Goal: Task Accomplishment & Management: Use online tool/utility

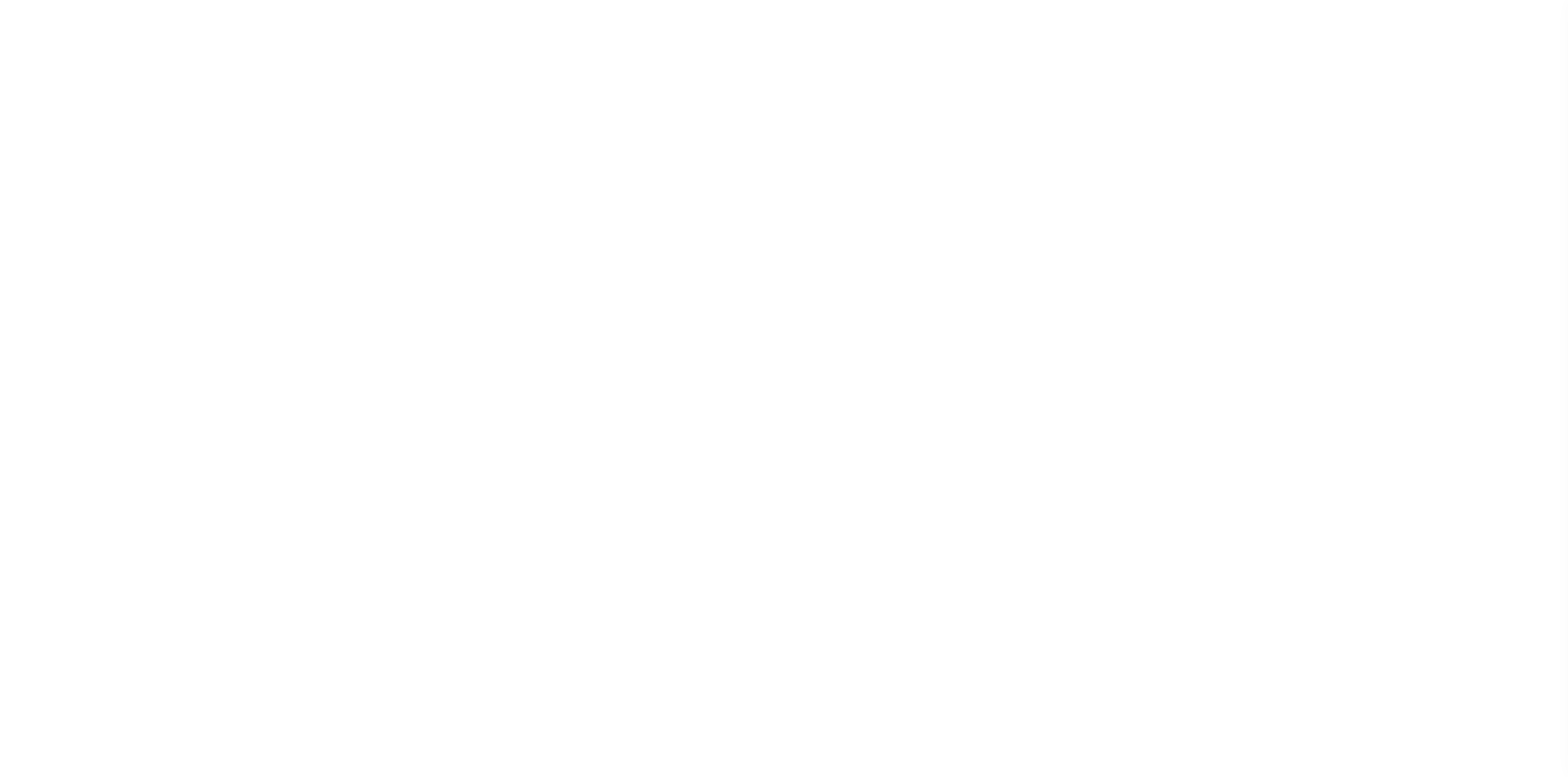
select select
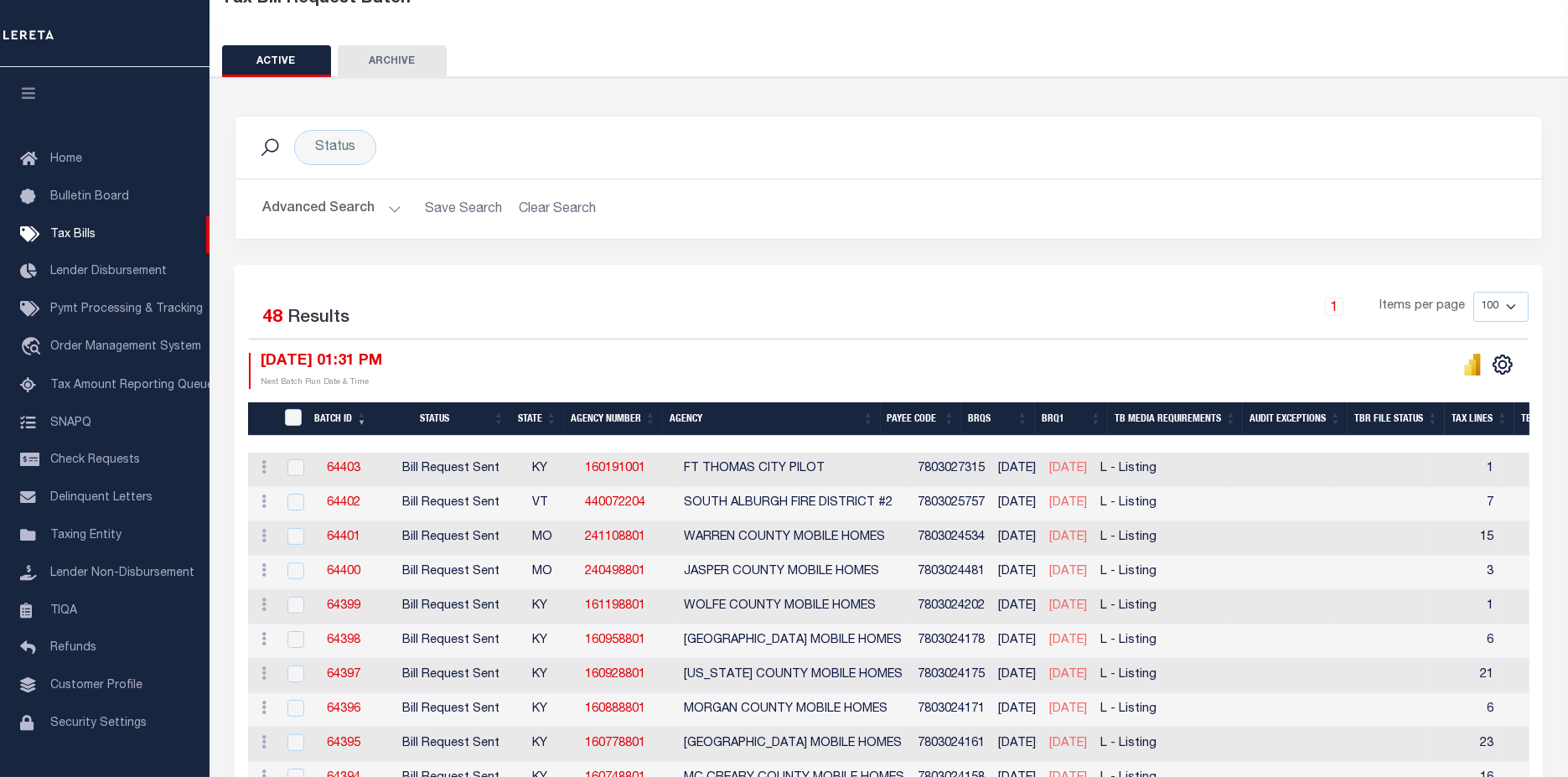
scroll to position [93, 0]
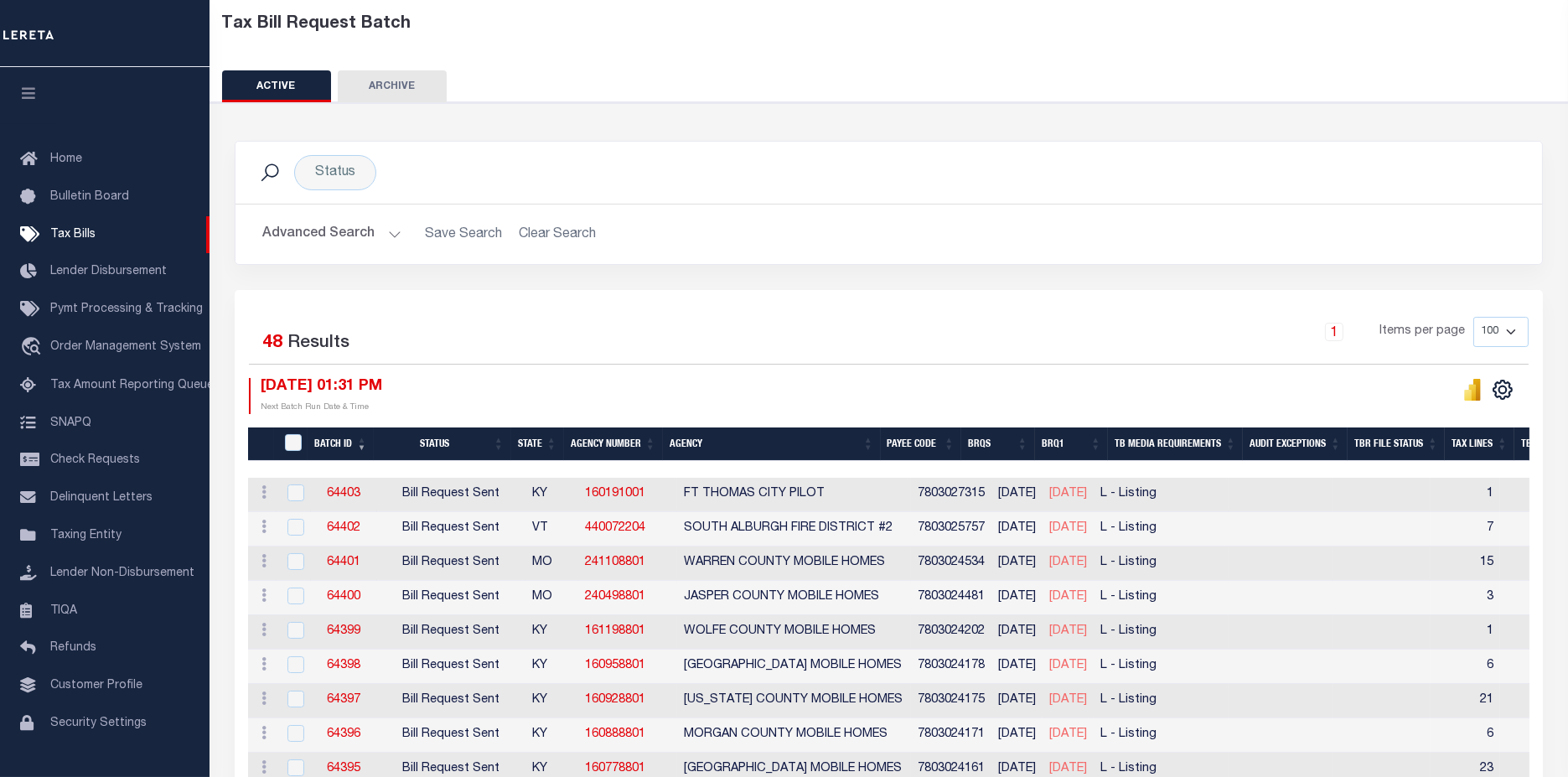
click at [316, 228] on button "Advanced Search" at bounding box center [332, 234] width 139 height 33
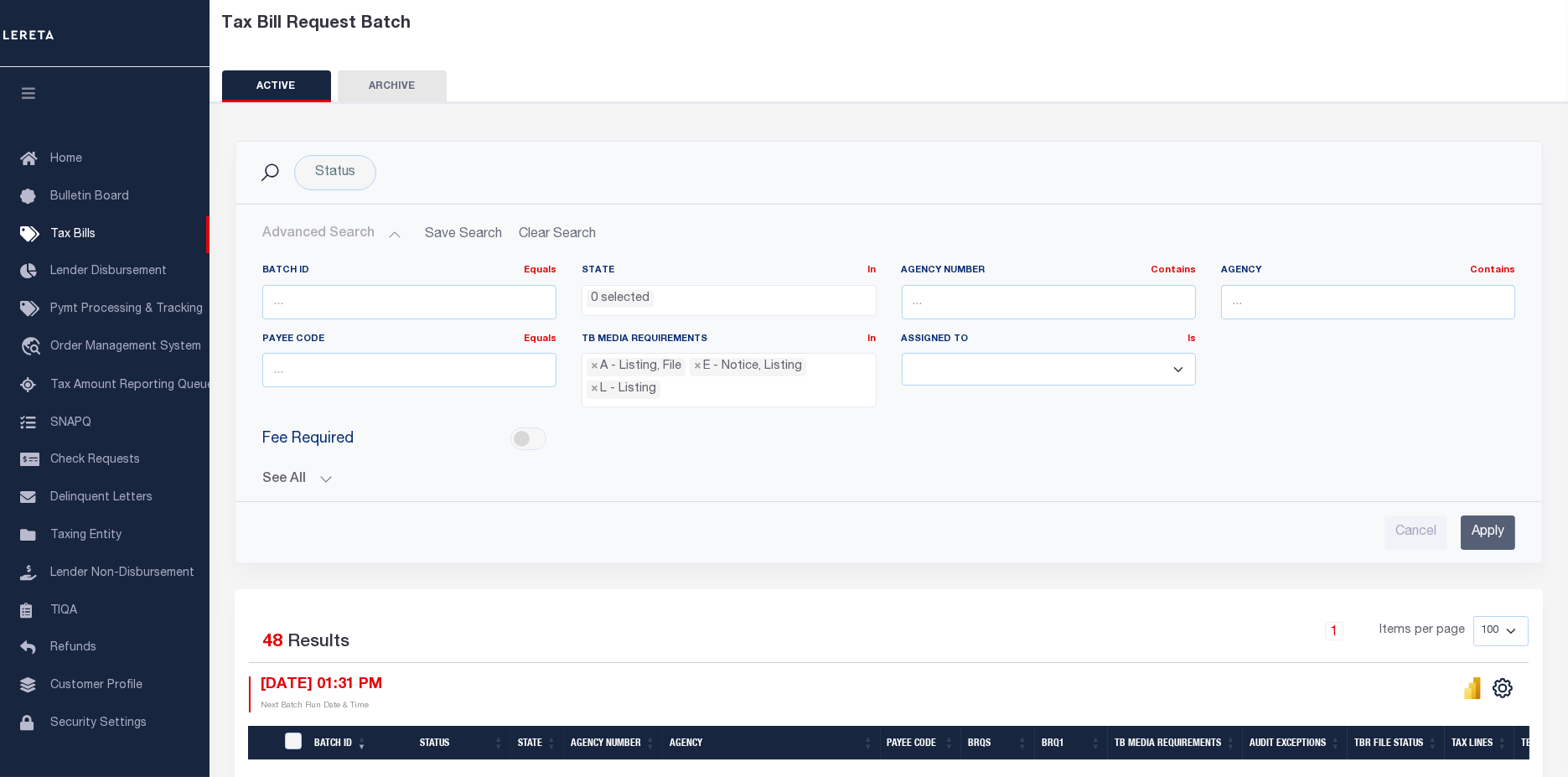
click at [290, 472] on button "See All" at bounding box center [889, 480] width 1253 height 16
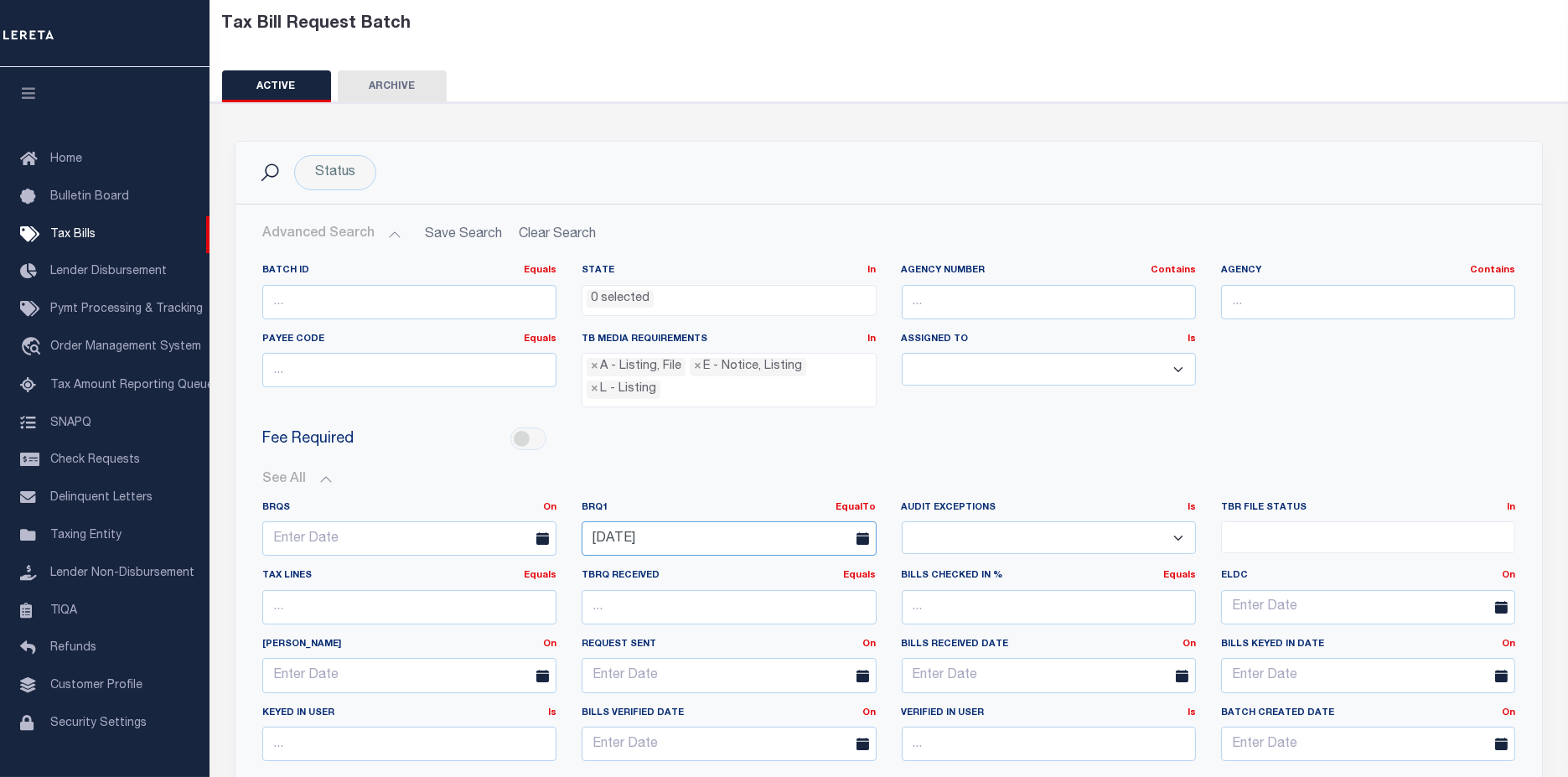
click at [687, 533] on input "[DATE]" at bounding box center [729, 538] width 294 height 35
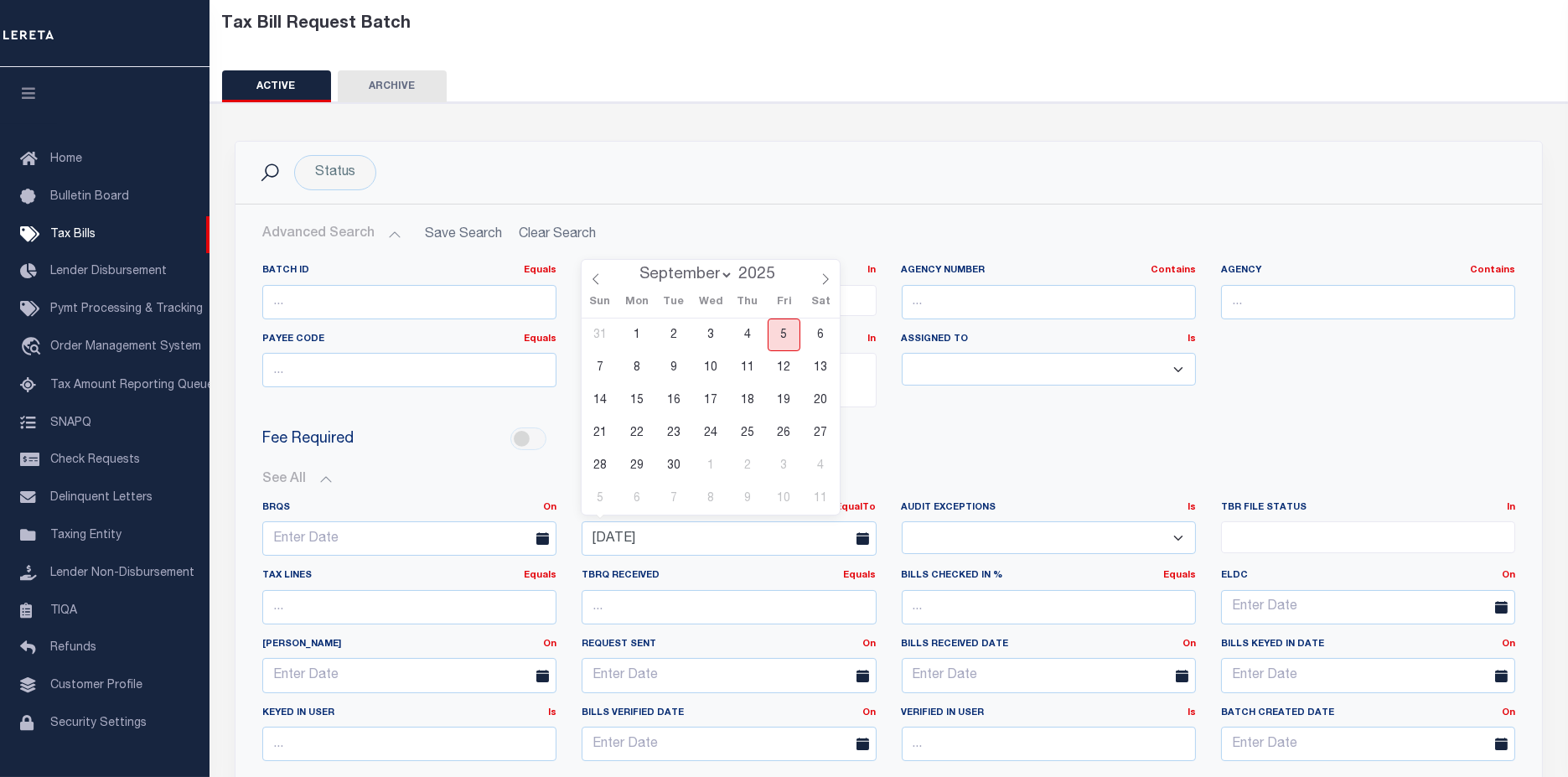
click at [780, 344] on span "5" at bounding box center [783, 334] width 33 height 33
type input "[DATE]"
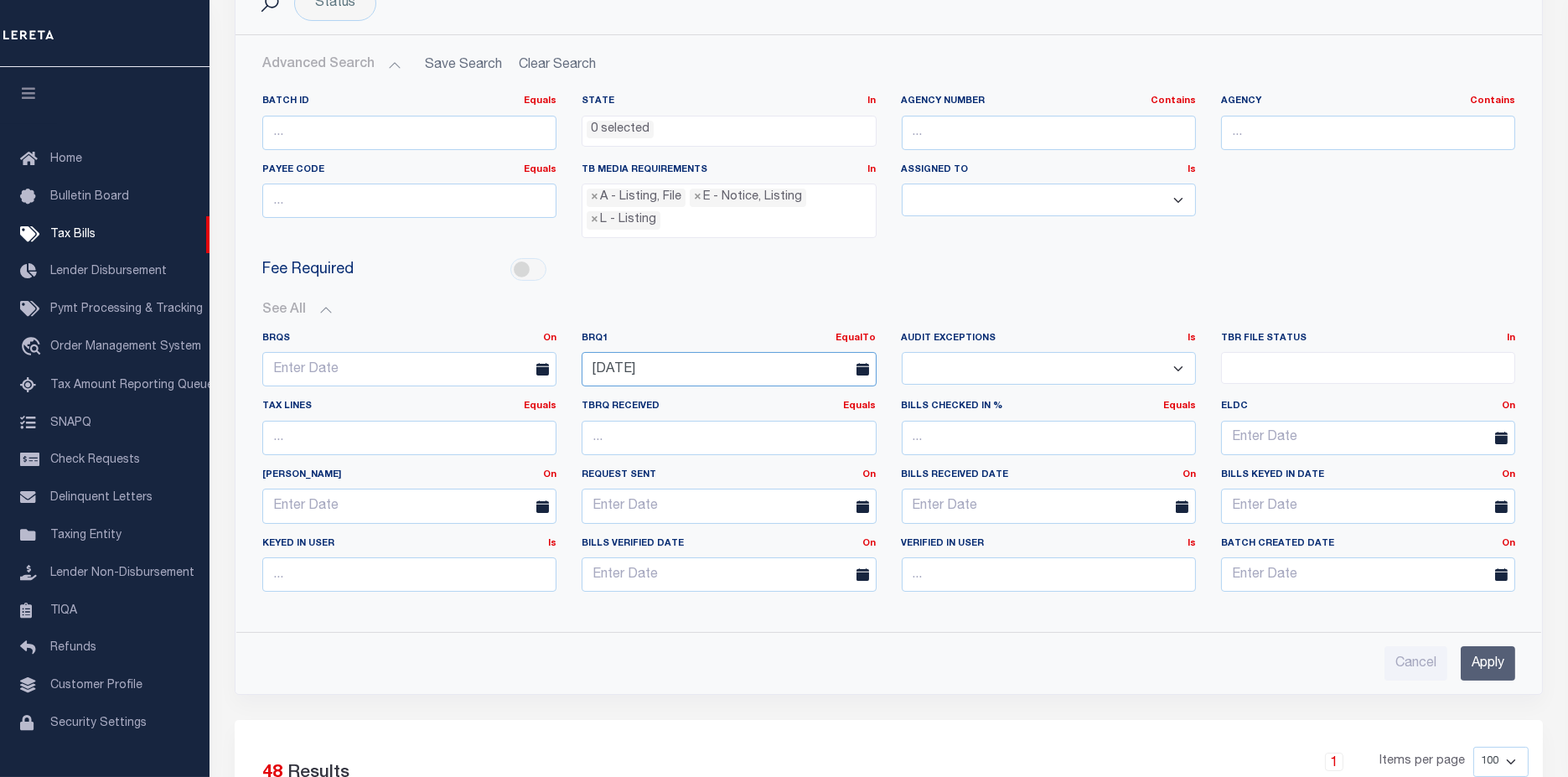
scroll to position [279, 0]
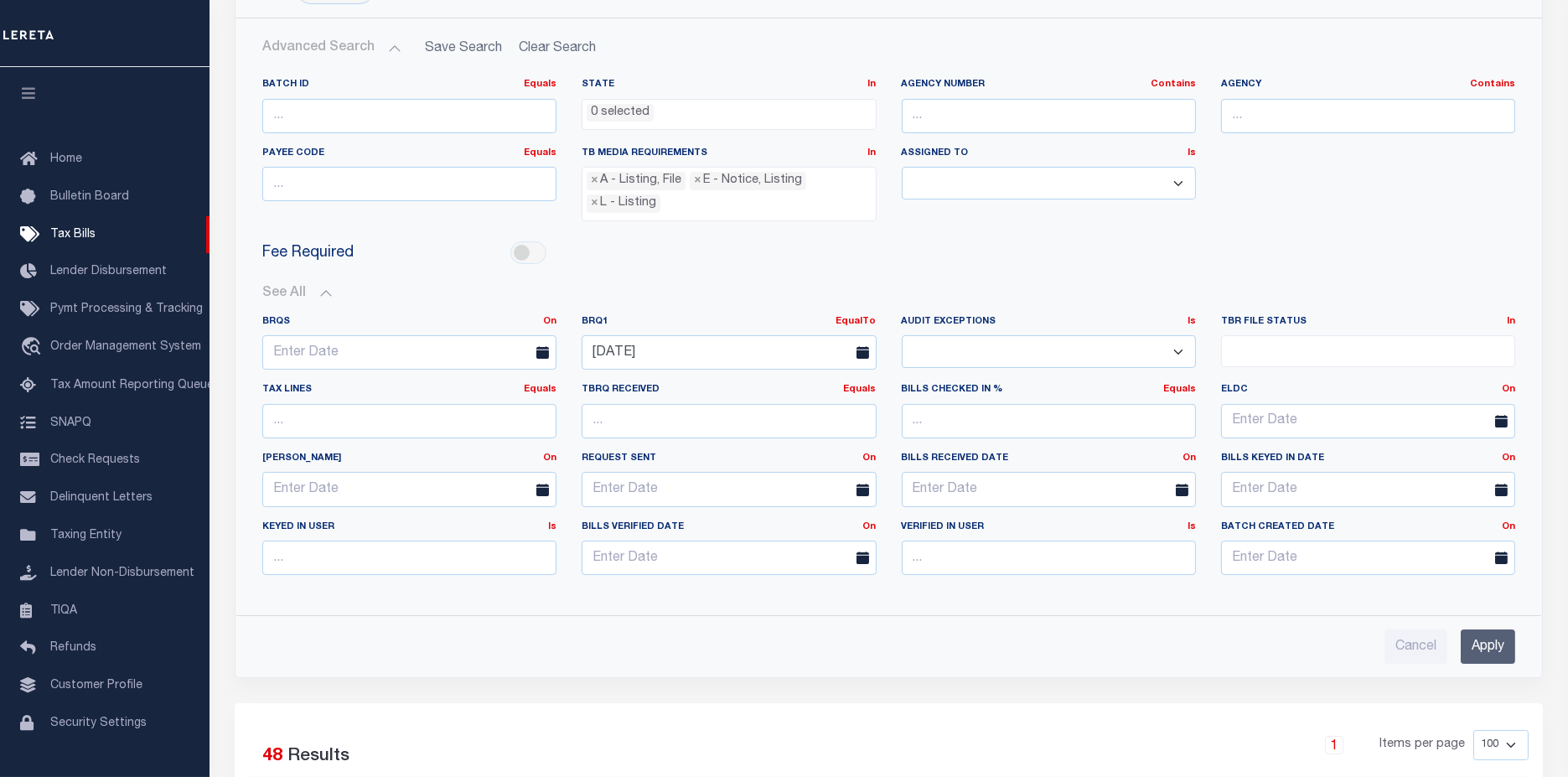
click at [1497, 645] on input "Apply" at bounding box center [1487, 646] width 54 height 35
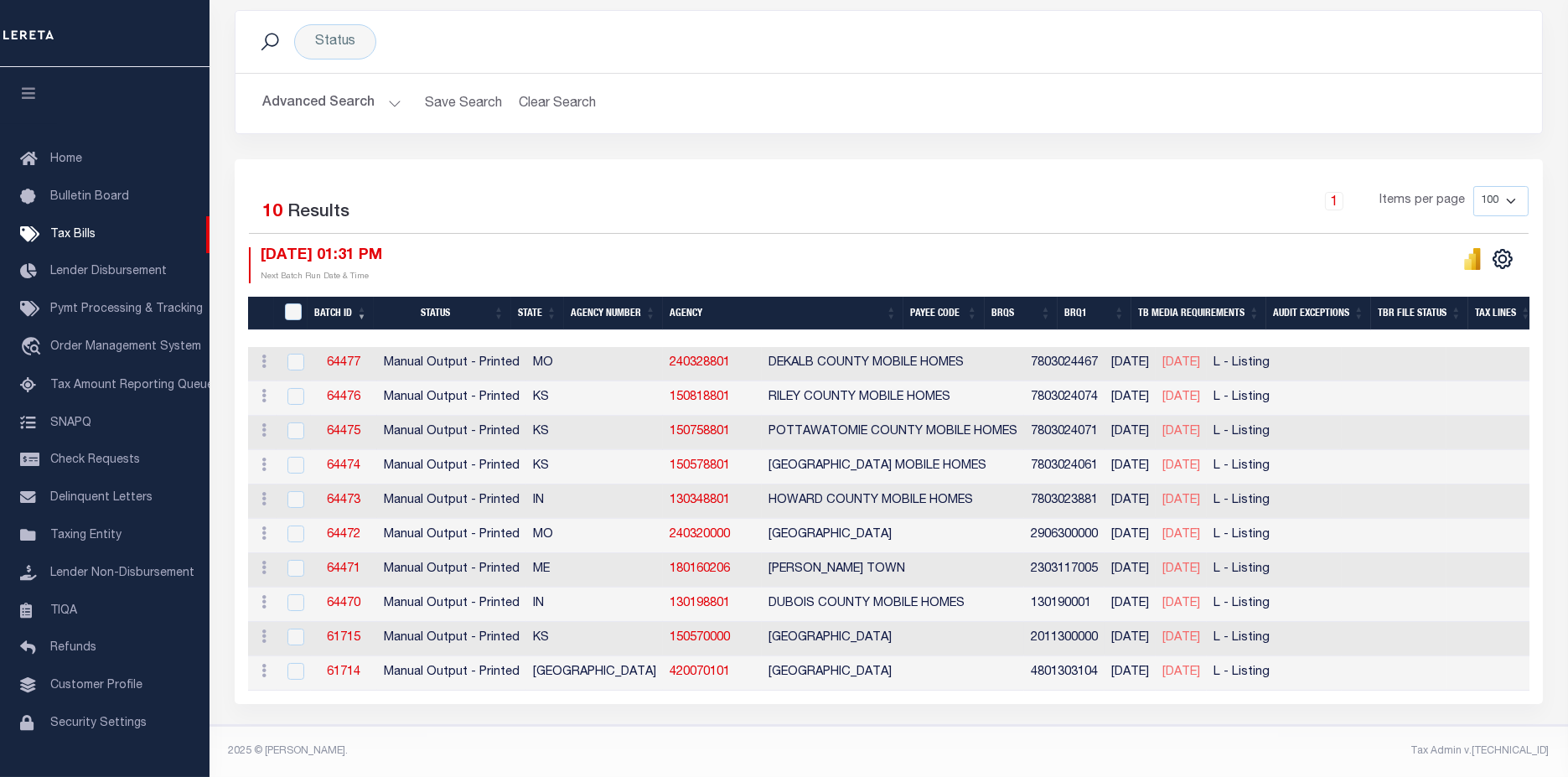
scroll to position [230, 0]
click at [290, 296] on th "TaxBillRequestBatchId" at bounding box center [291, 313] width 34 height 35
click at [296, 308] on input "TaxBillRequestBatchId" at bounding box center [293, 311] width 17 height 17
checkbox input "true"
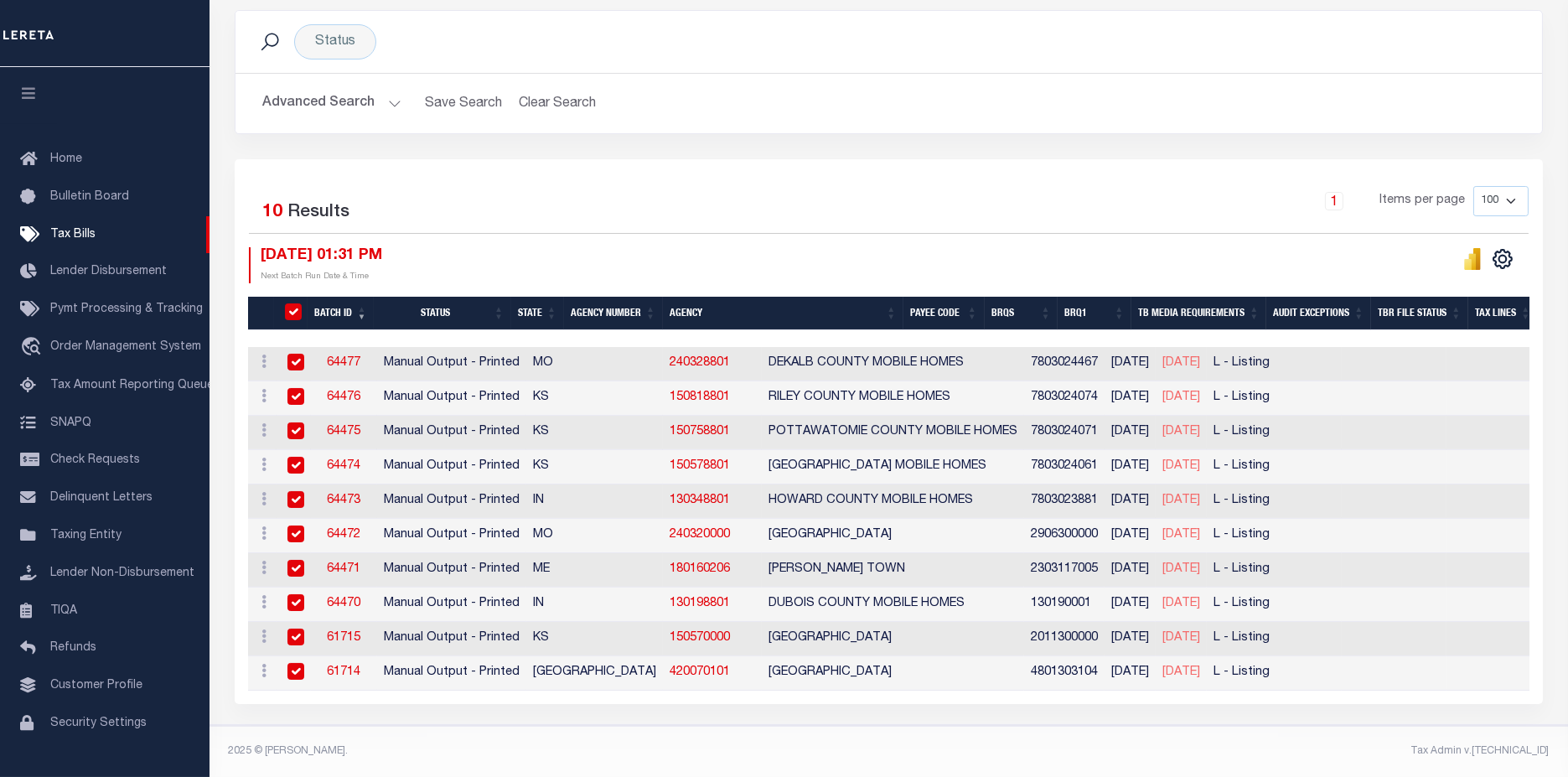
checkbox input "true"
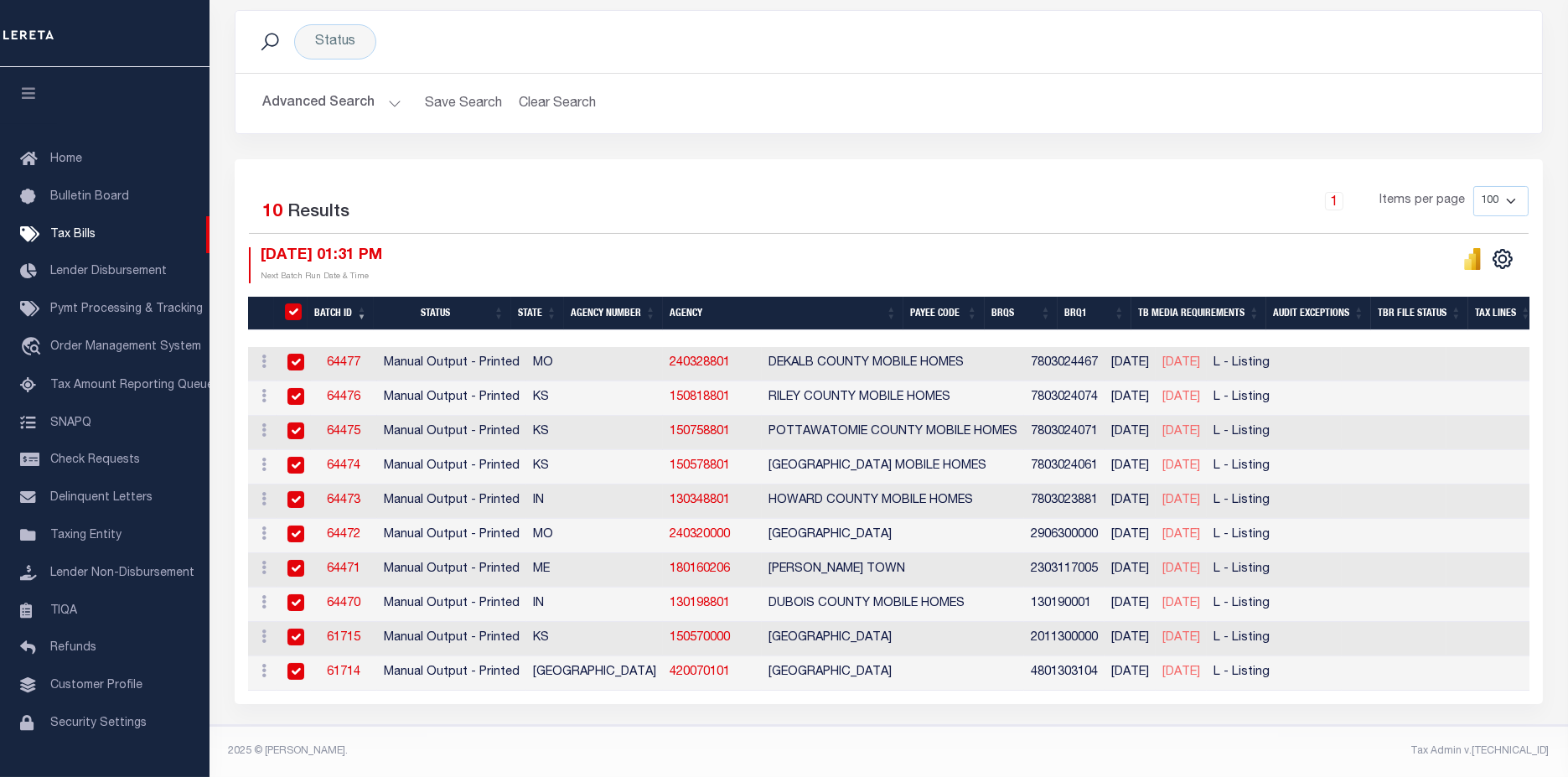
checkbox input "true"
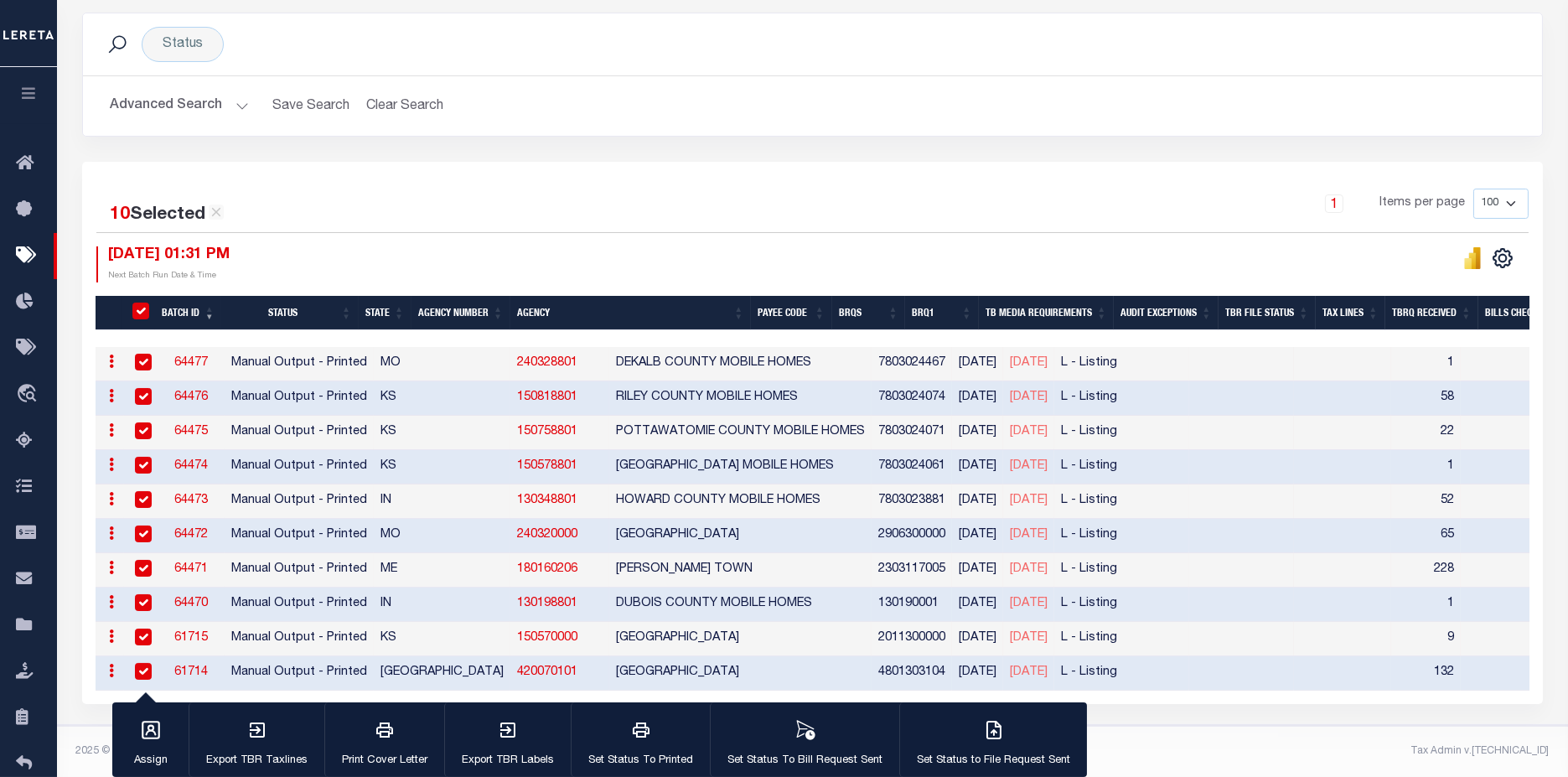
scroll to position [226, 0]
click at [819, 744] on button "Set Status To Bill Request Sent" at bounding box center [805, 739] width 190 height 75
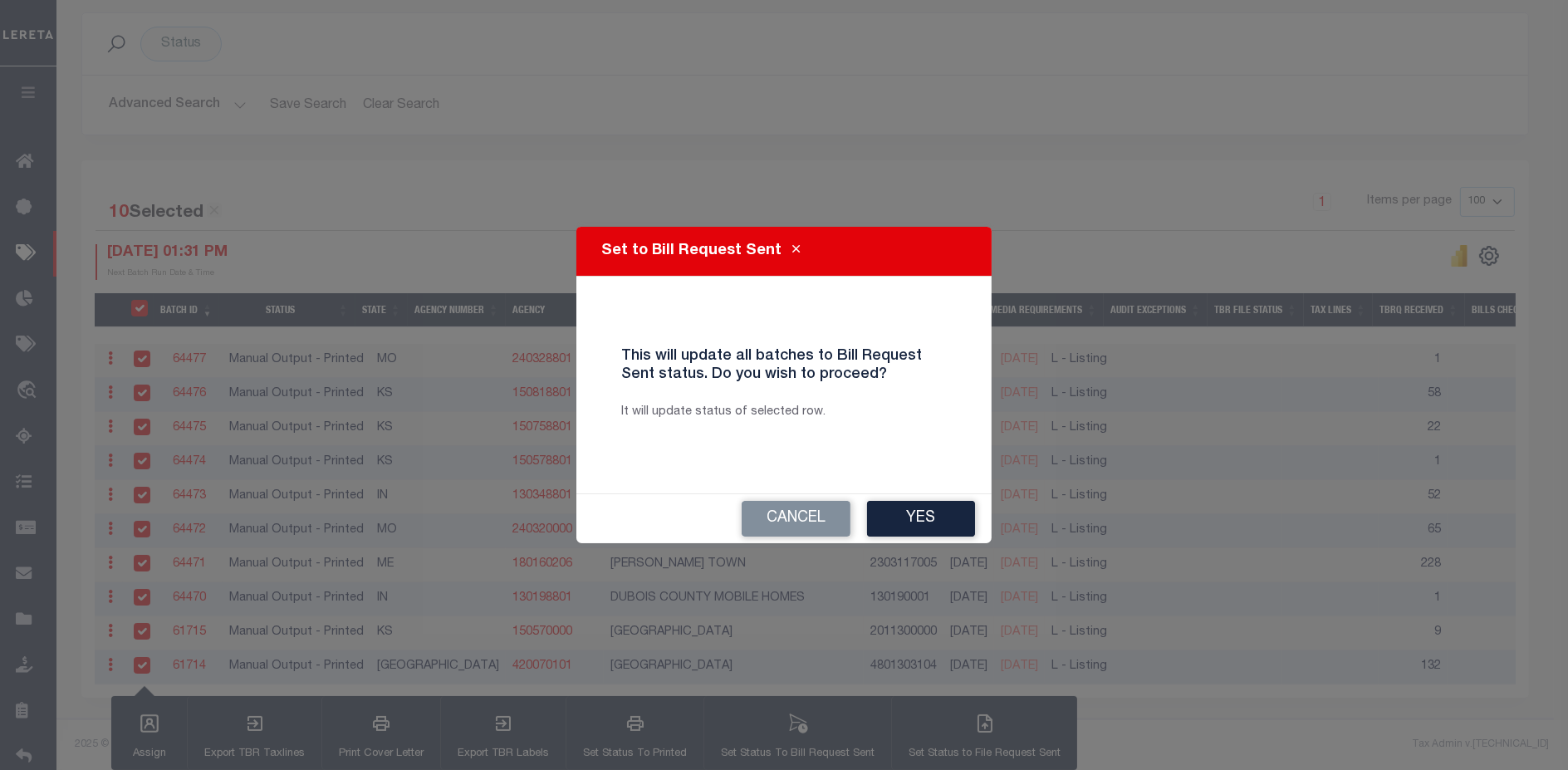
drag, startPoint x: 938, startPoint y: 502, endPoint x: 932, endPoint y: 515, distance: 14.3
click at [937, 504] on button "Yes" at bounding box center [921, 519] width 108 height 35
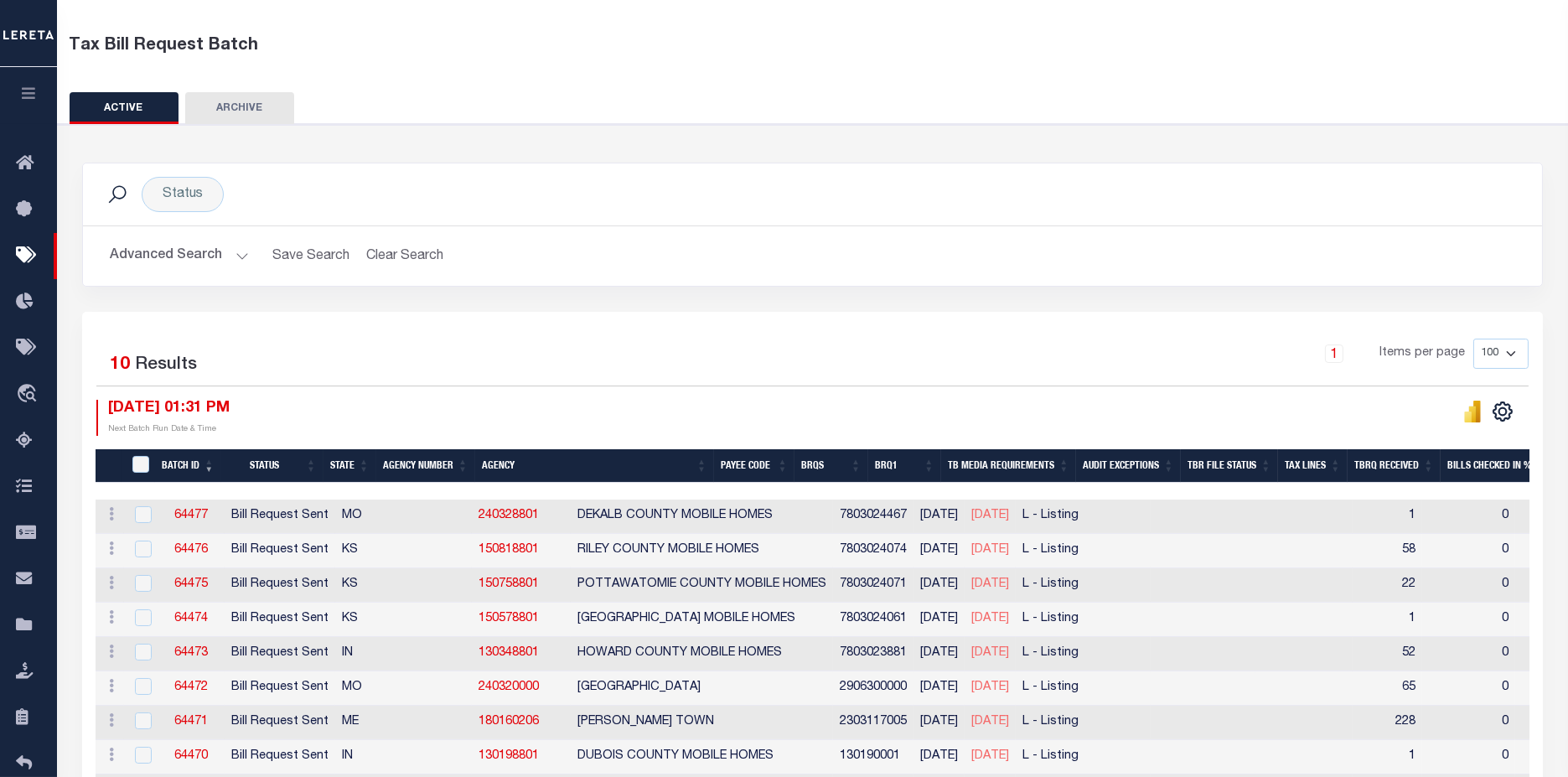
scroll to position [40, 0]
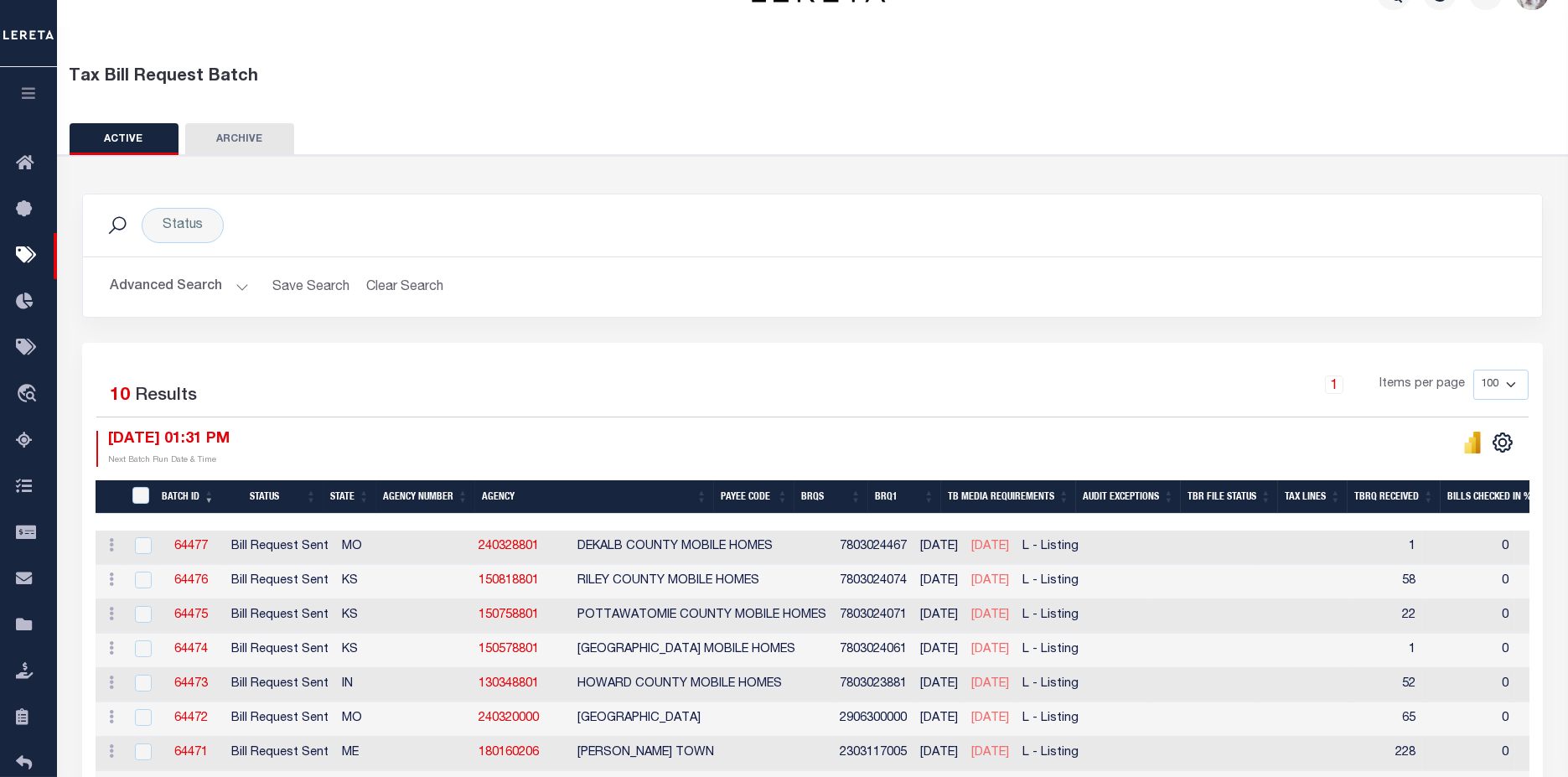
click at [165, 290] on button "Advanced Search" at bounding box center [179, 286] width 139 height 33
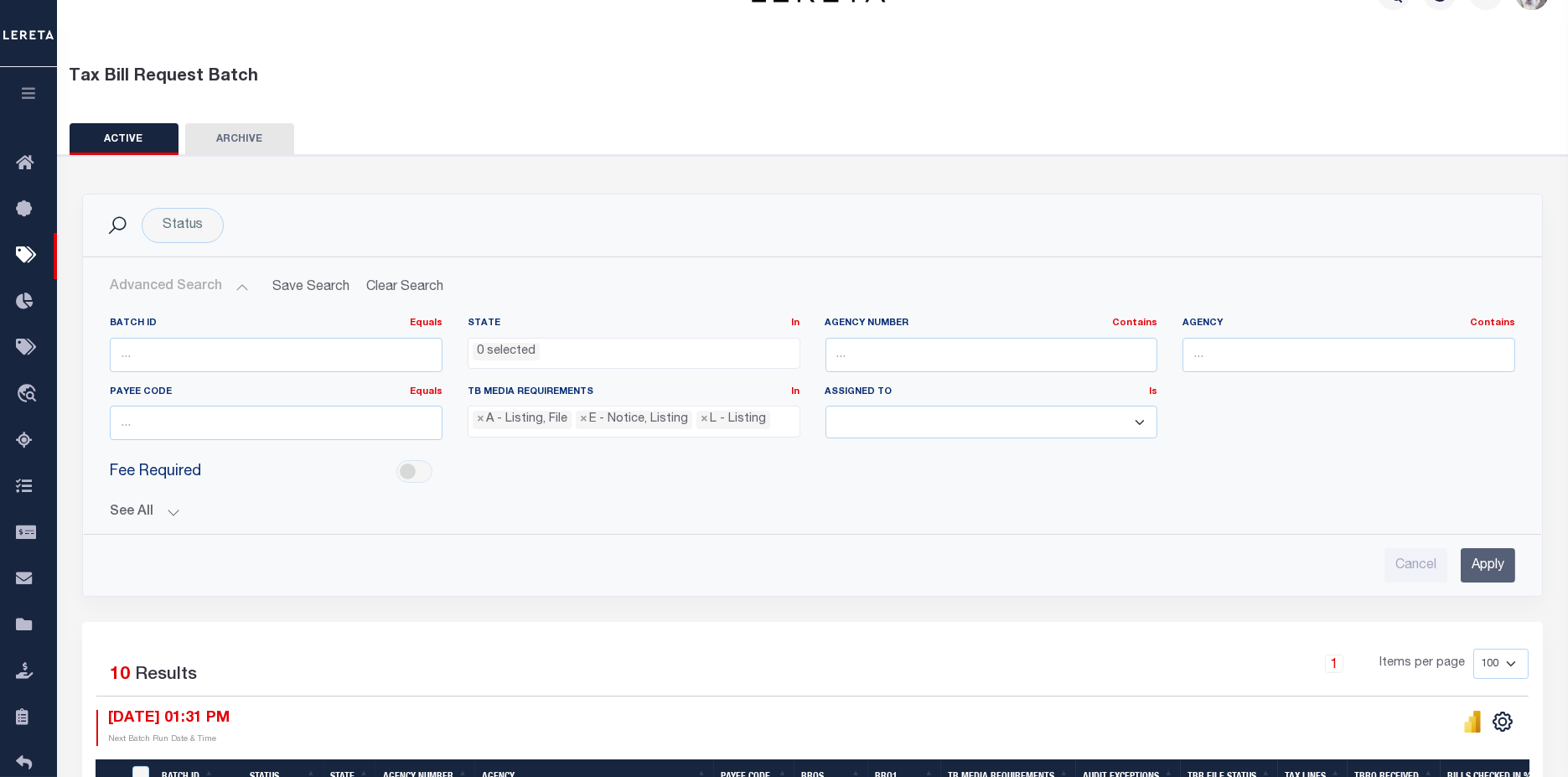
click at [146, 512] on button "See All" at bounding box center [812, 512] width 1405 height 16
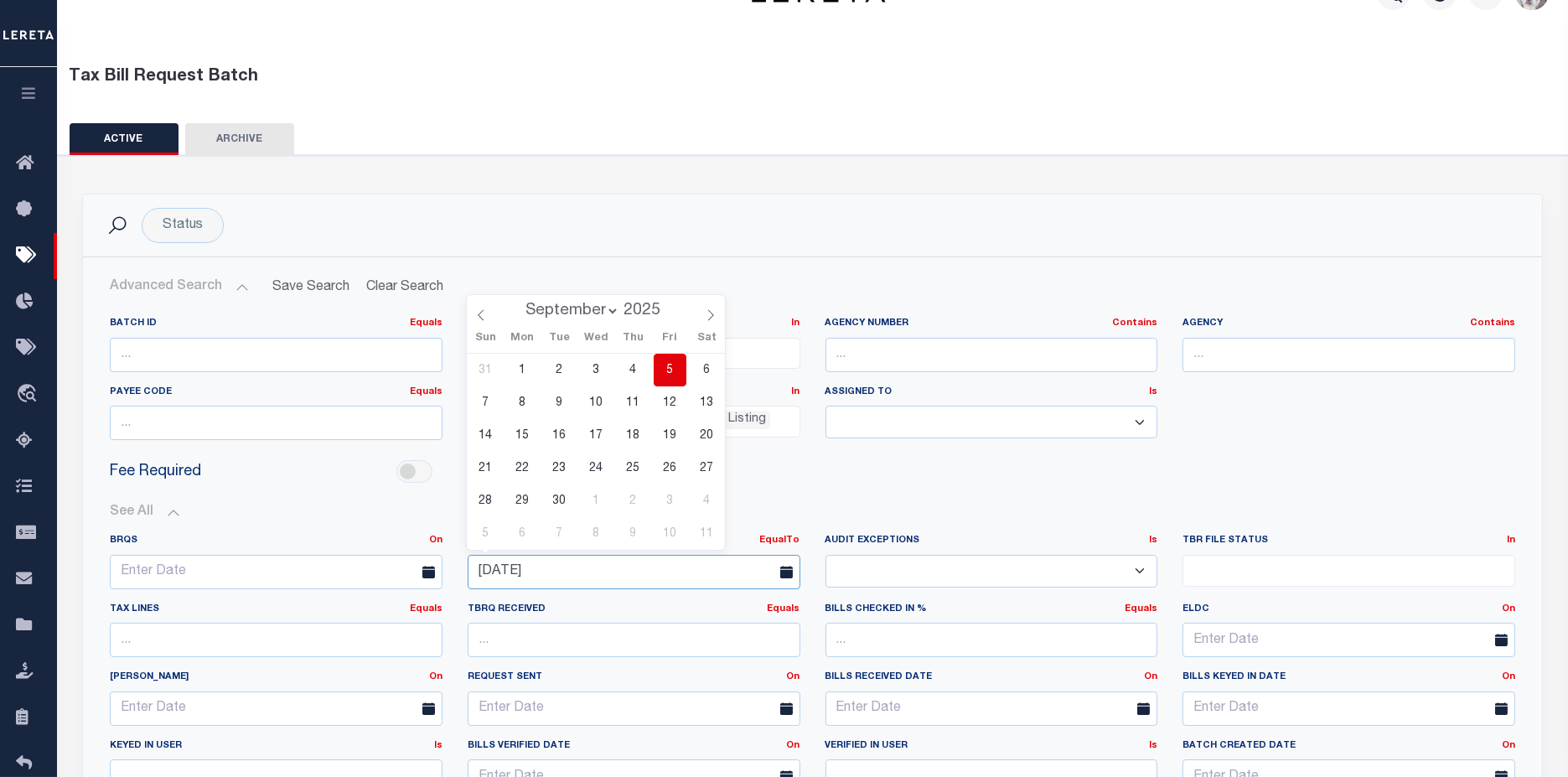
click at [565, 569] on input "[DATE]" at bounding box center [634, 572] width 333 height 35
click at [634, 371] on span "4" at bounding box center [633, 369] width 33 height 33
type input "[DATE]"
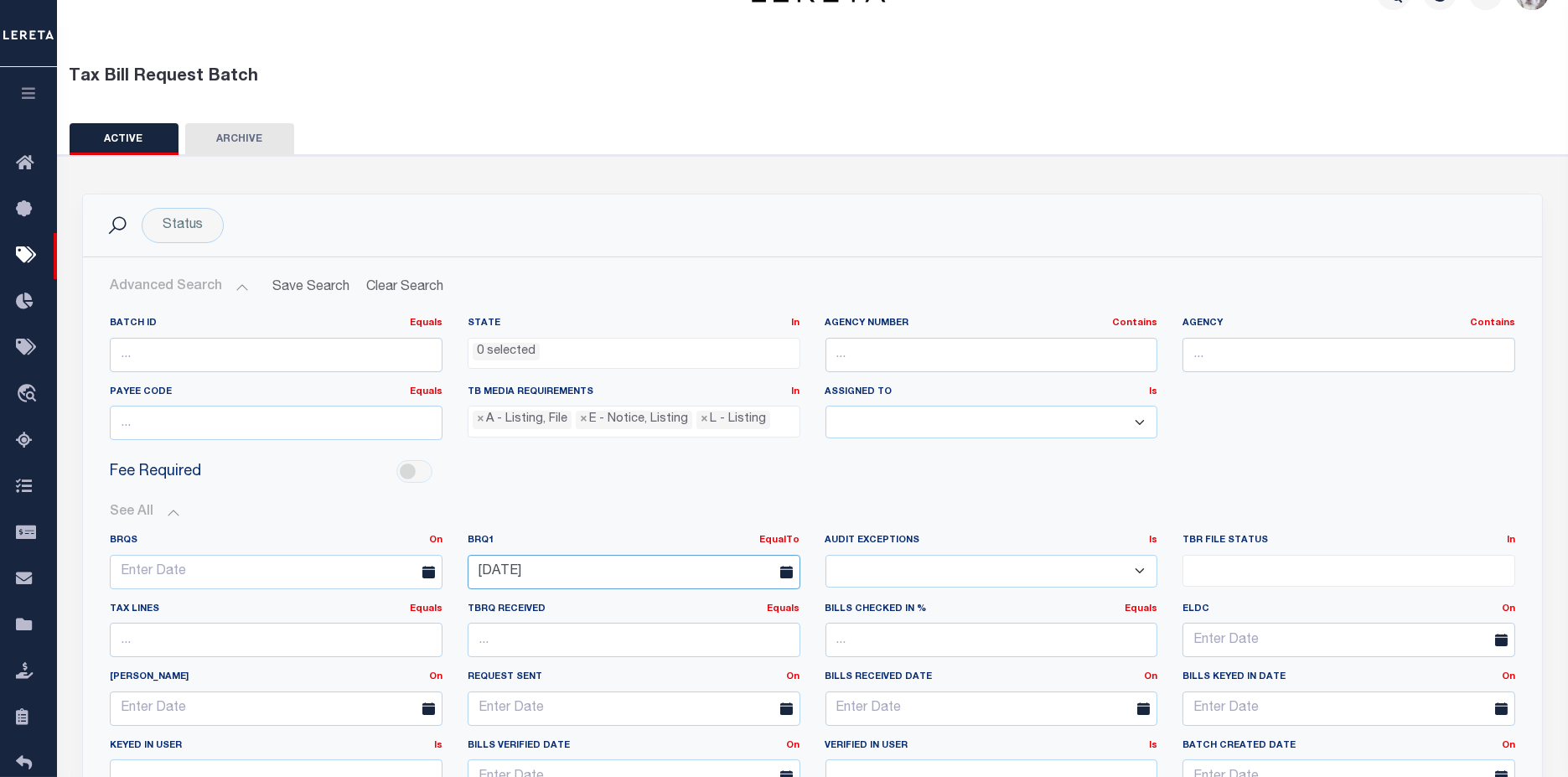
scroll to position [319, 0]
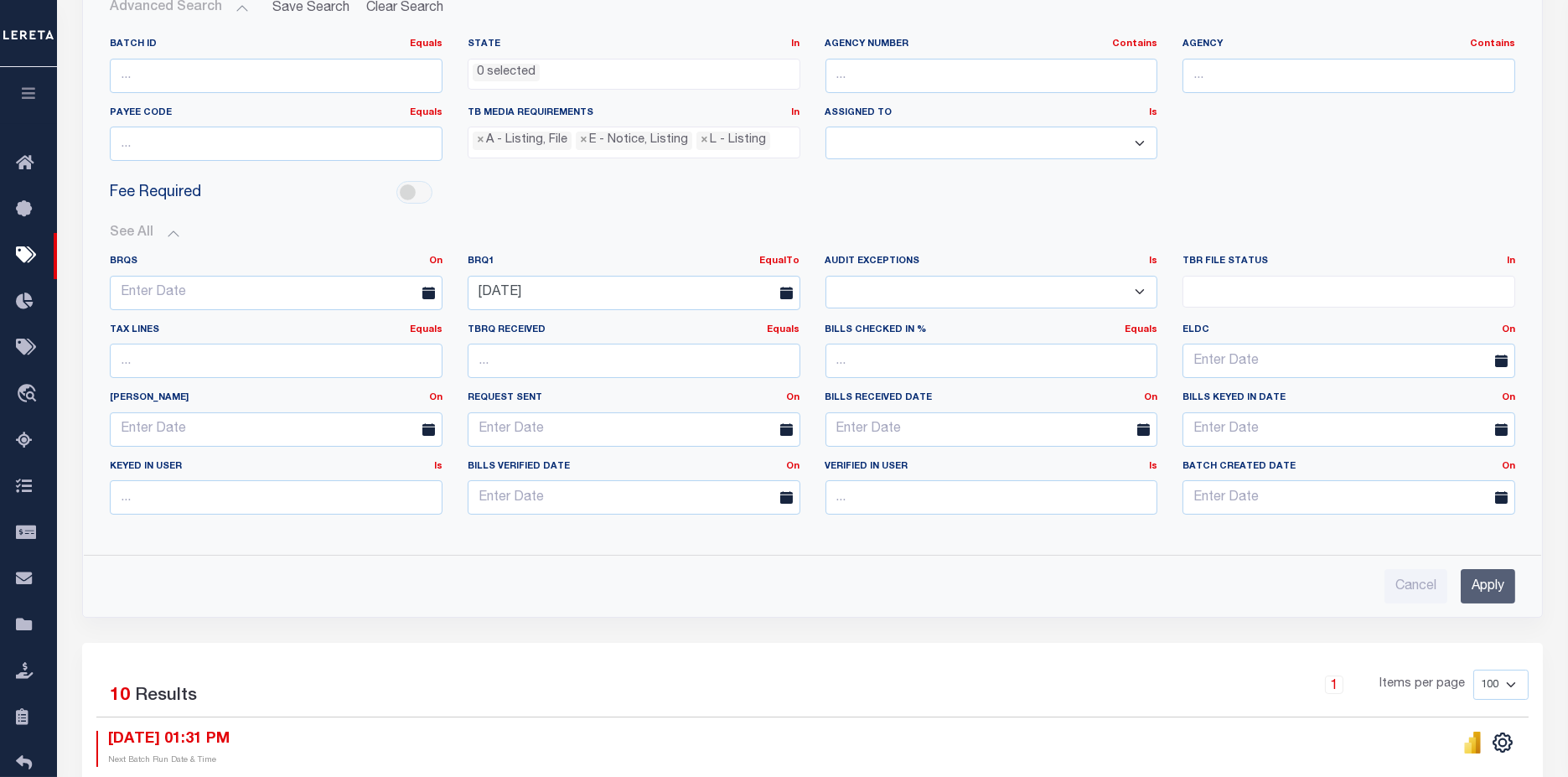
click at [1475, 590] on input "Apply" at bounding box center [1487, 585] width 54 height 35
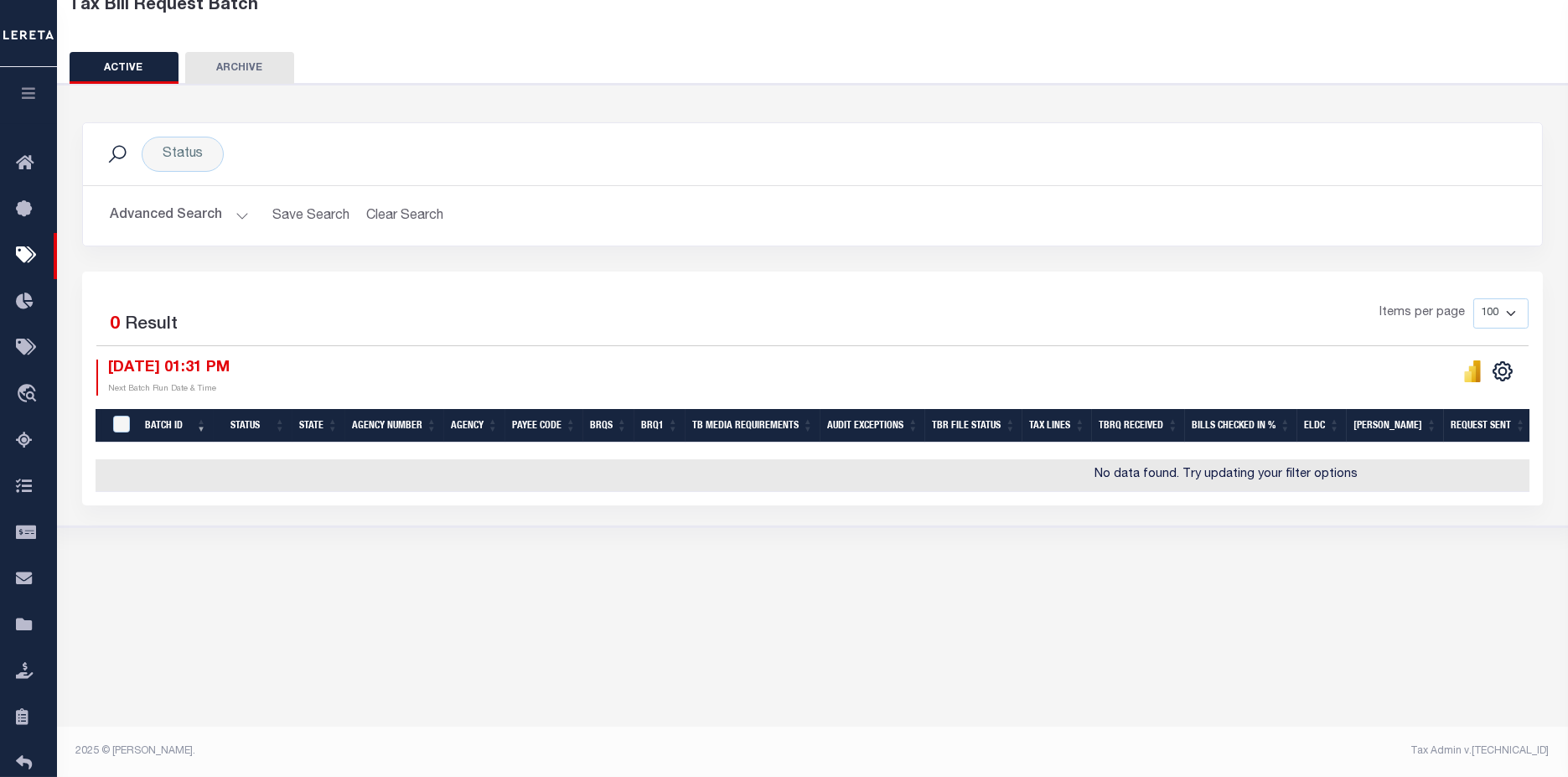
scroll to position [112, 0]
